Goal: Share content

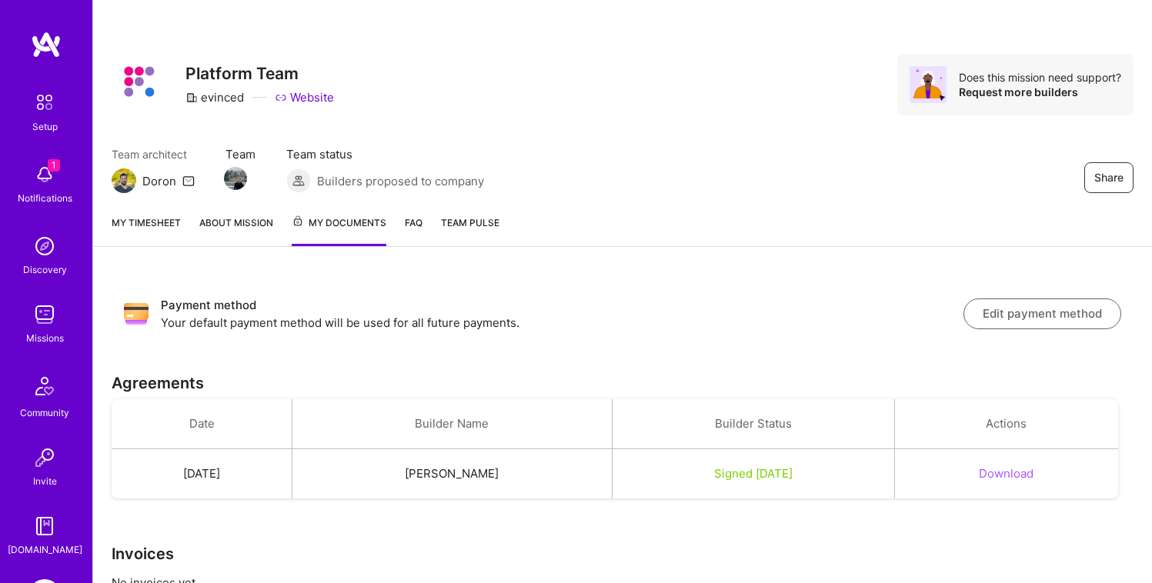
scroll to position [56, 0]
click at [598, 58] on div "Share Platform Team evinced Website Does this mission need support? Request mor…" at bounding box center [623, 85] width 1022 height 62
